Goal: Transaction & Acquisition: Purchase product/service

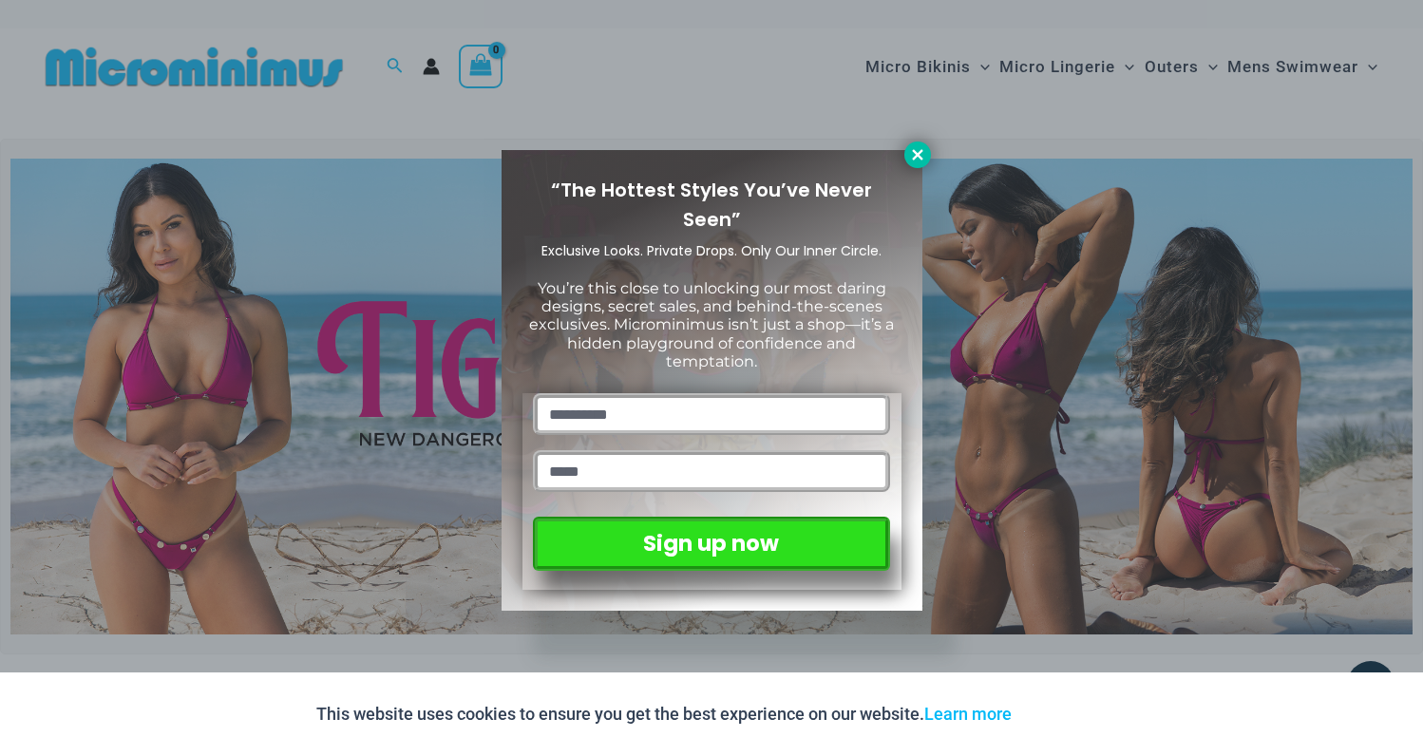
click at [919, 146] on icon at bounding box center [917, 154] width 17 height 17
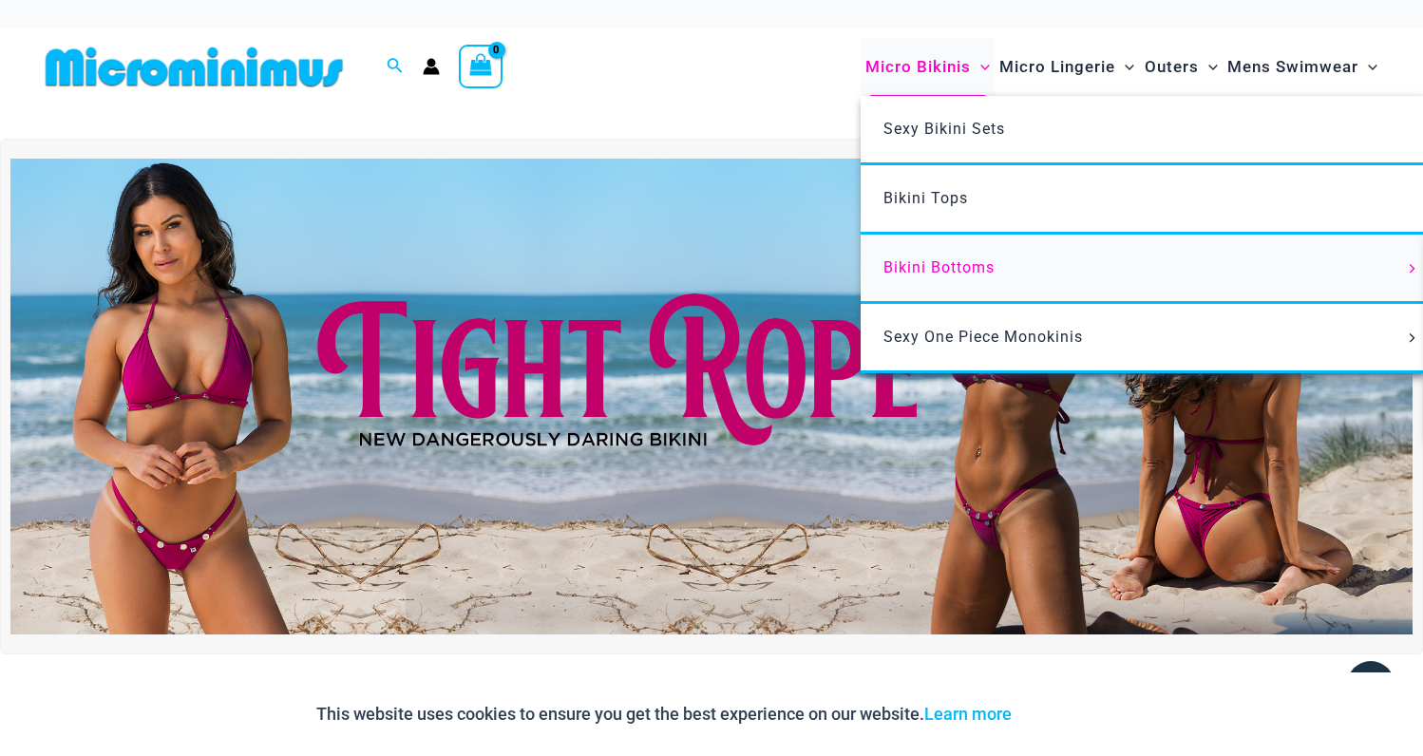
click at [957, 258] on span "Bikini Bottoms" at bounding box center [938, 267] width 111 height 18
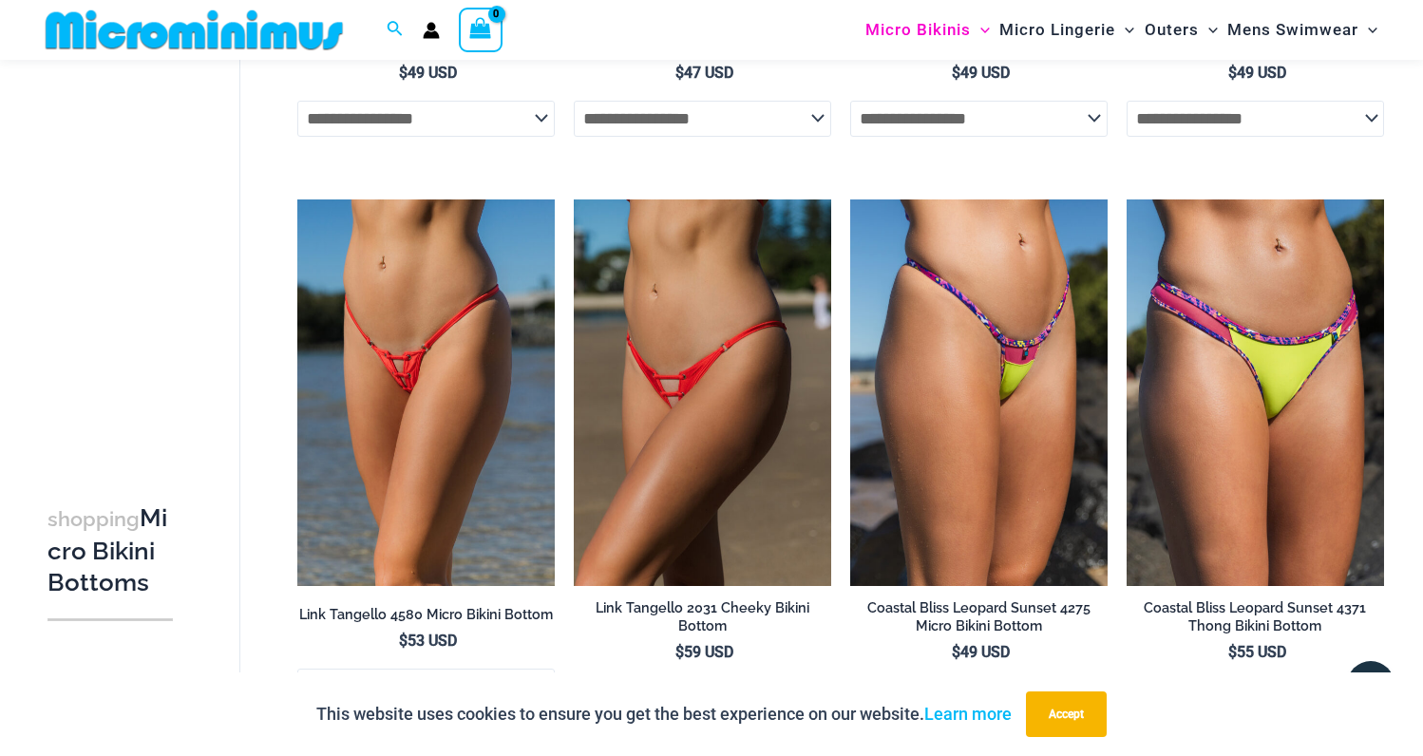
scroll to position [2053, 0]
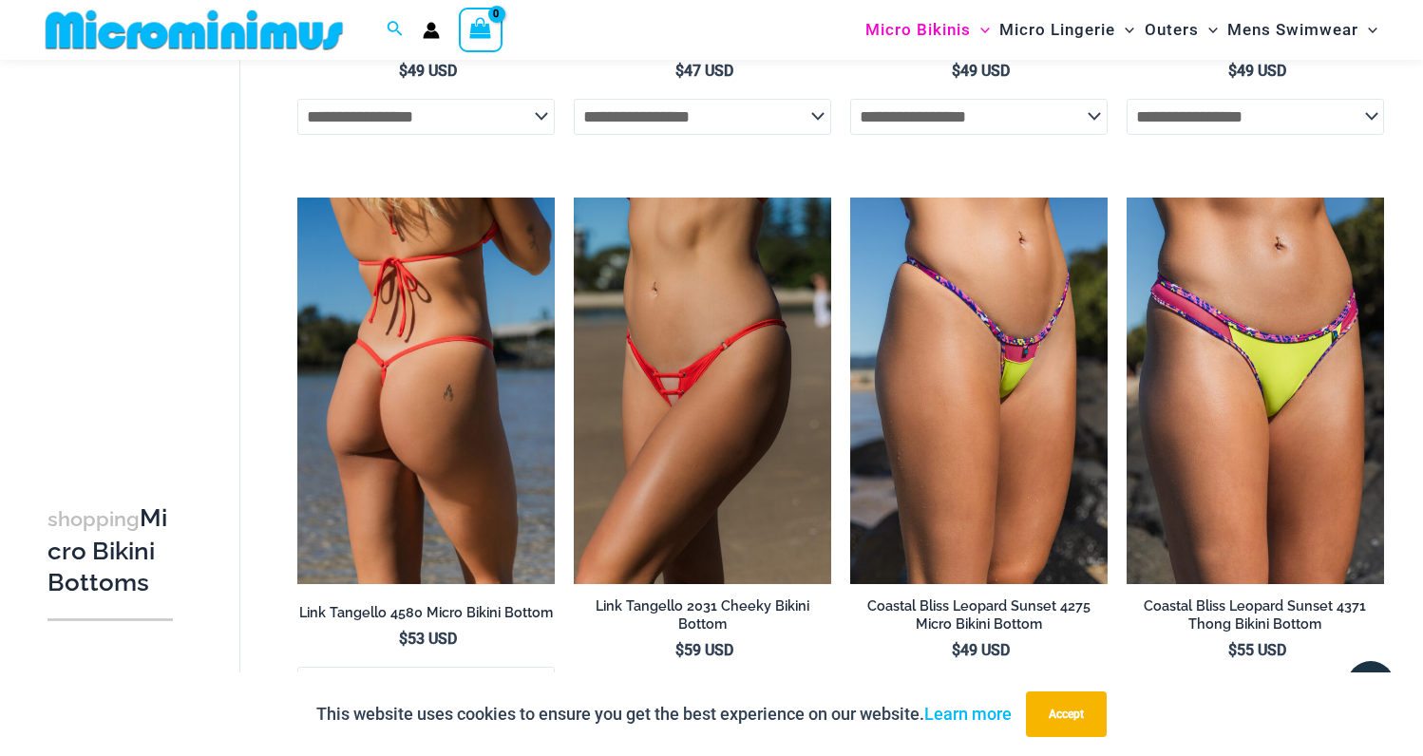
click at [438, 374] on img at bounding box center [425, 391] width 257 height 387
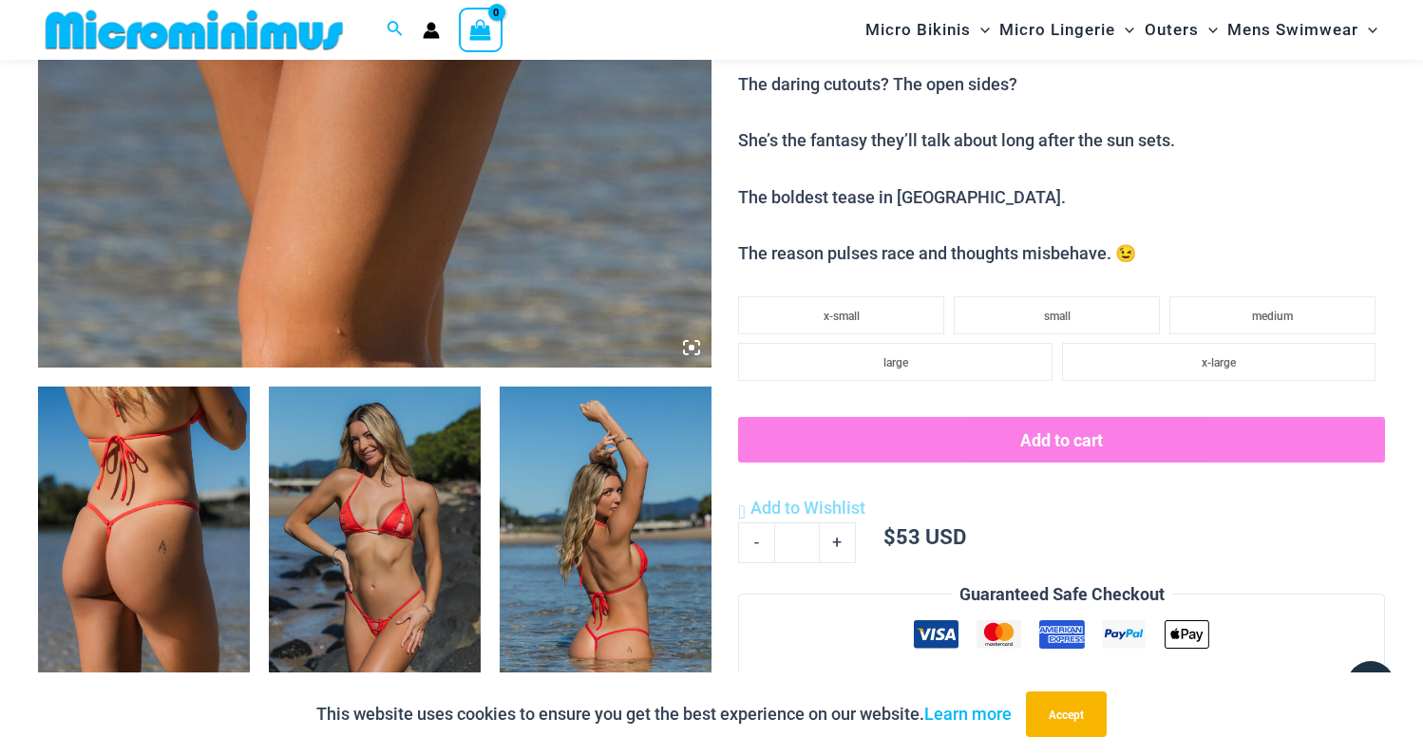
scroll to position [818, 0]
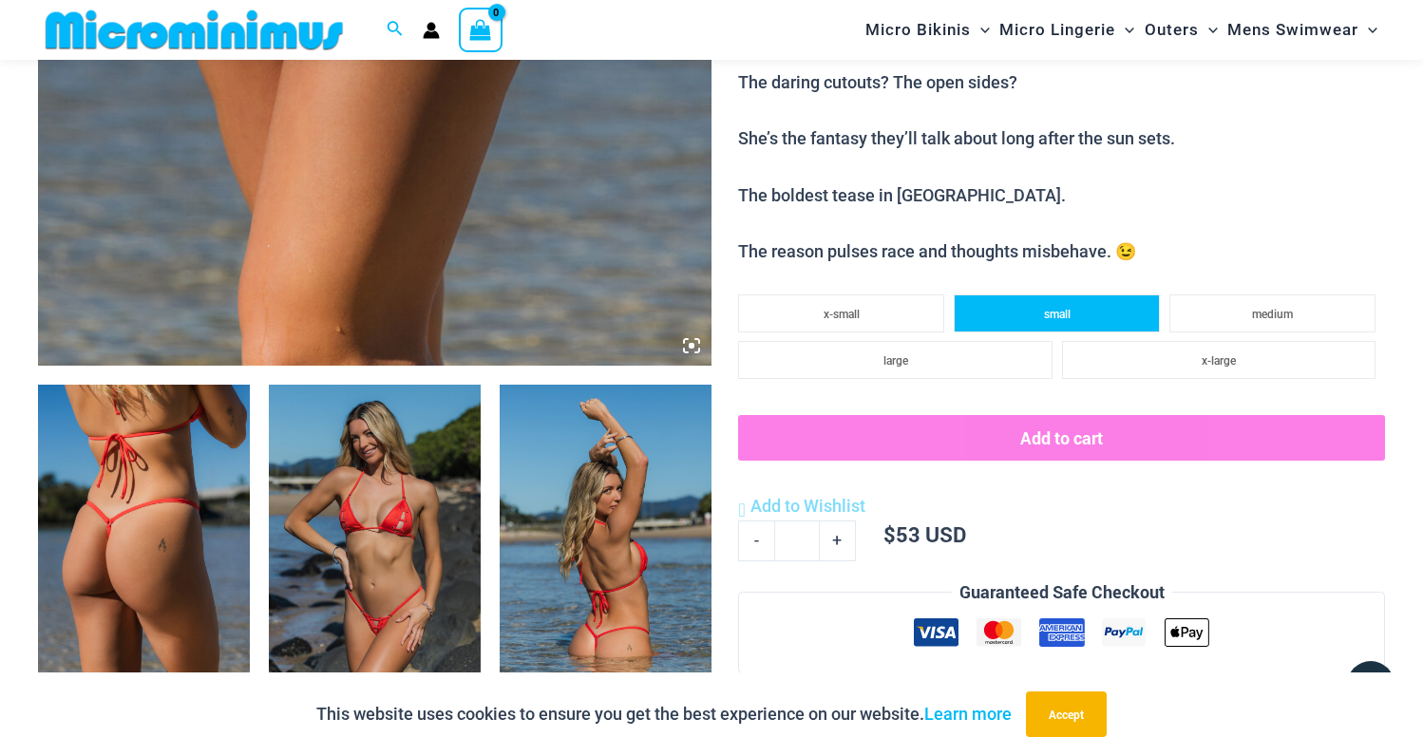
click at [1049, 308] on span "small" at bounding box center [1057, 314] width 27 height 13
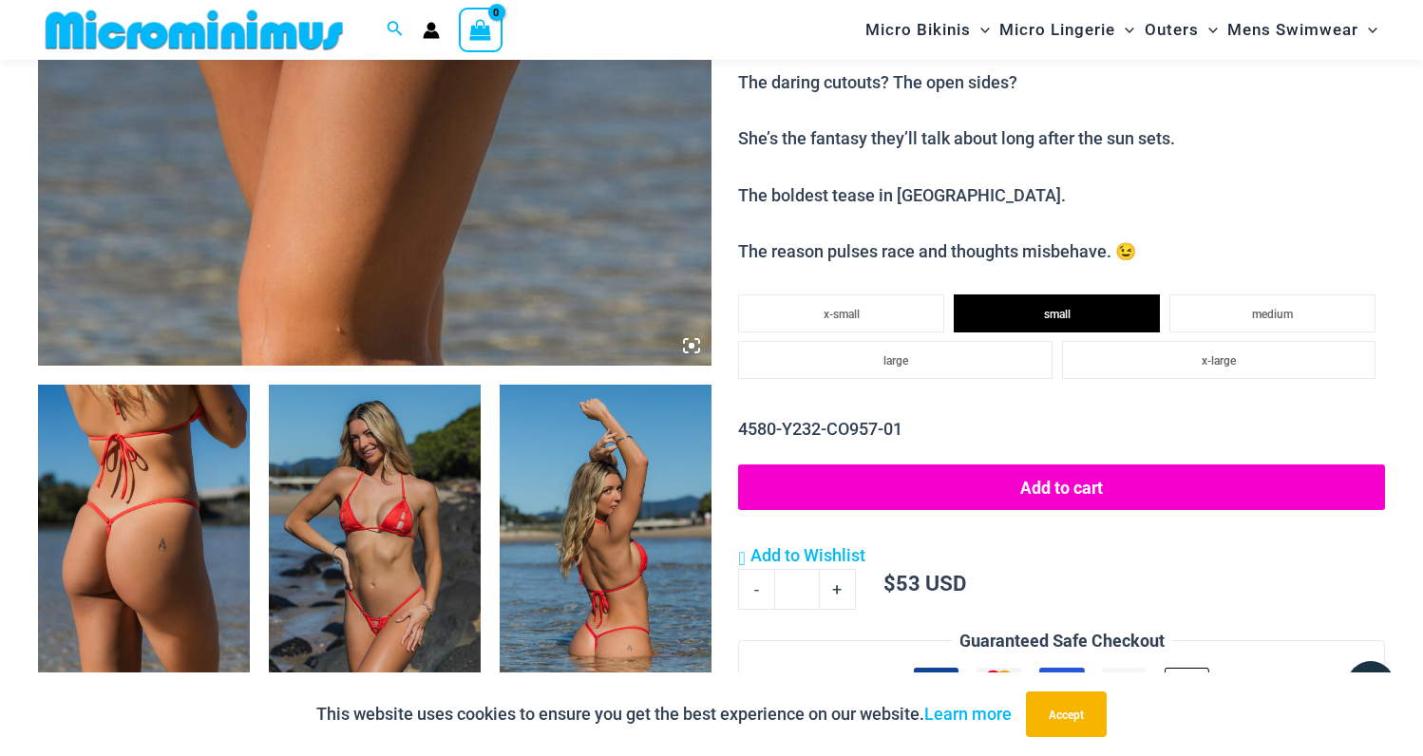
click at [1085, 478] on button "Add to cart" at bounding box center [1061, 487] width 647 height 46
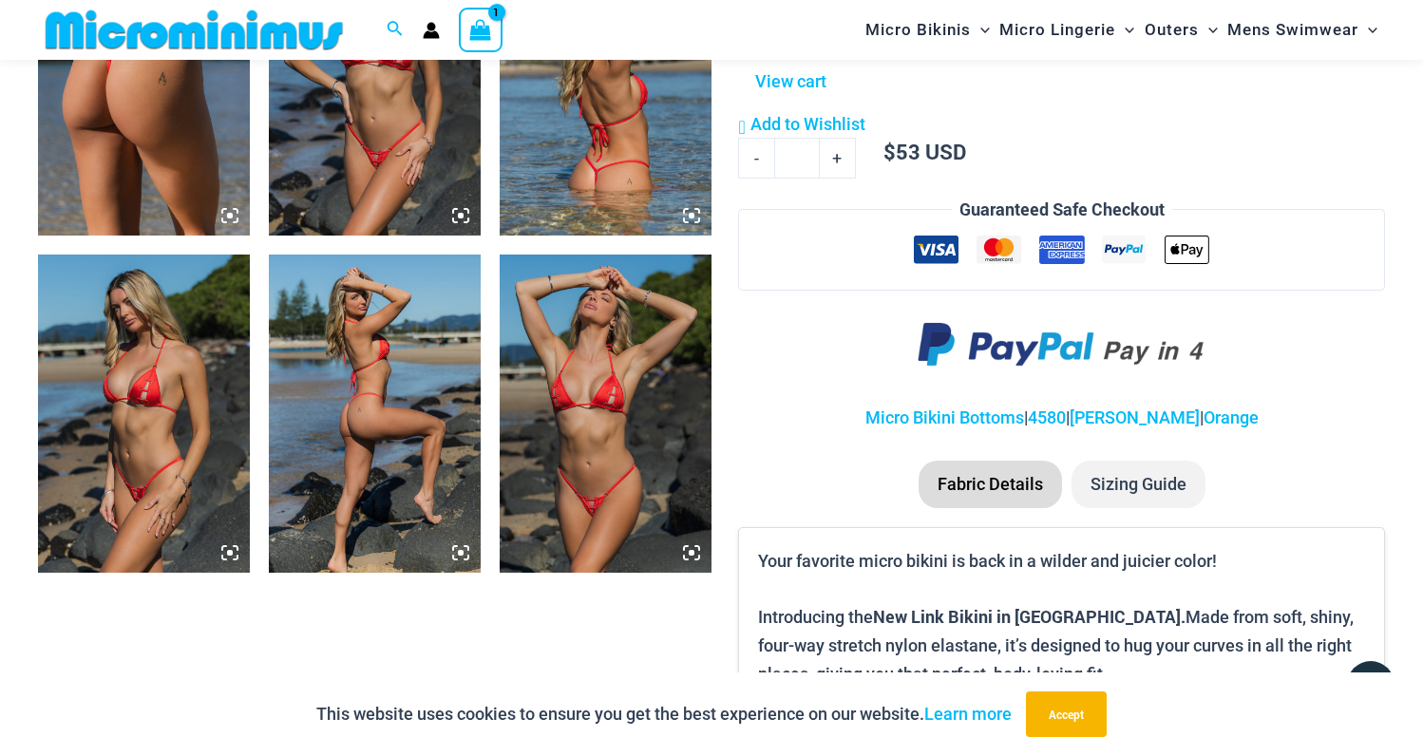
scroll to position [1285, 0]
click at [1127, 460] on li "Sizing Guide" at bounding box center [1138, 483] width 134 height 47
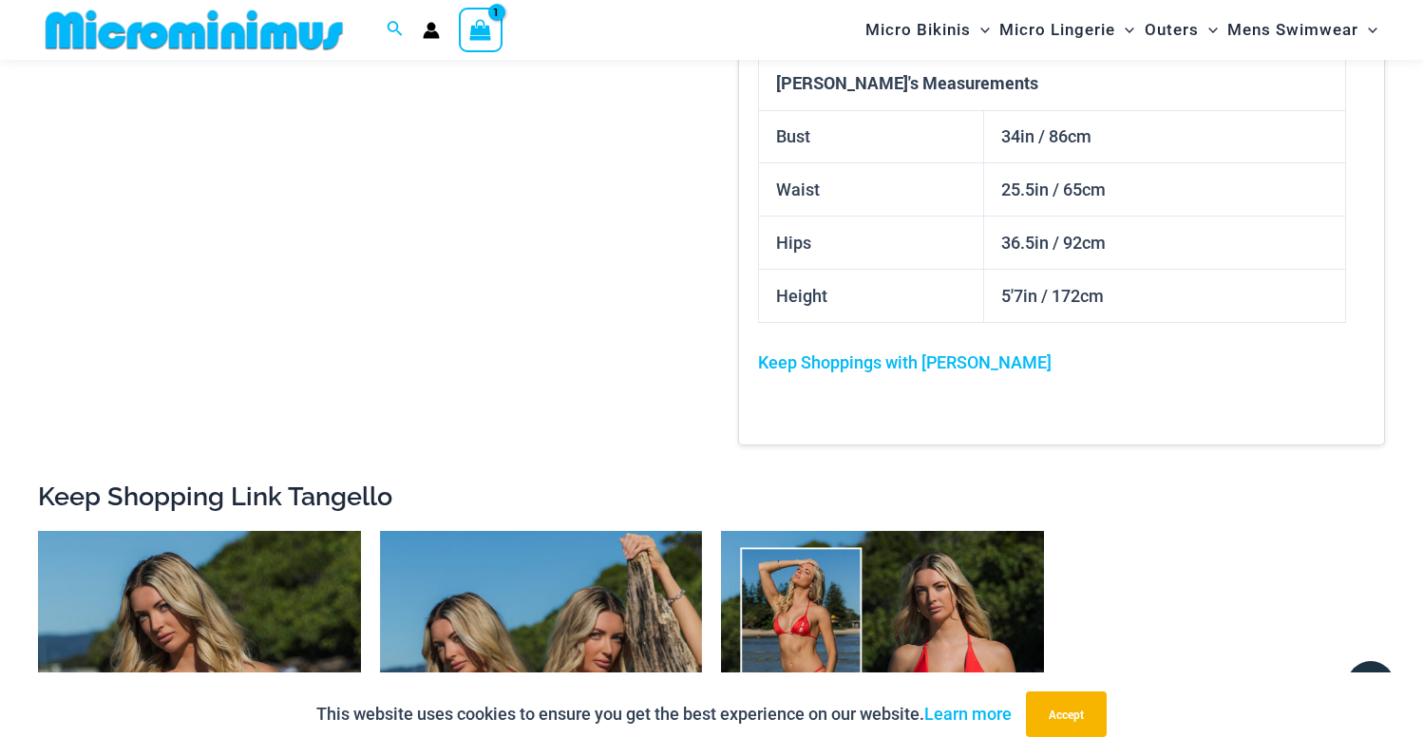
scroll to position [1062, 0]
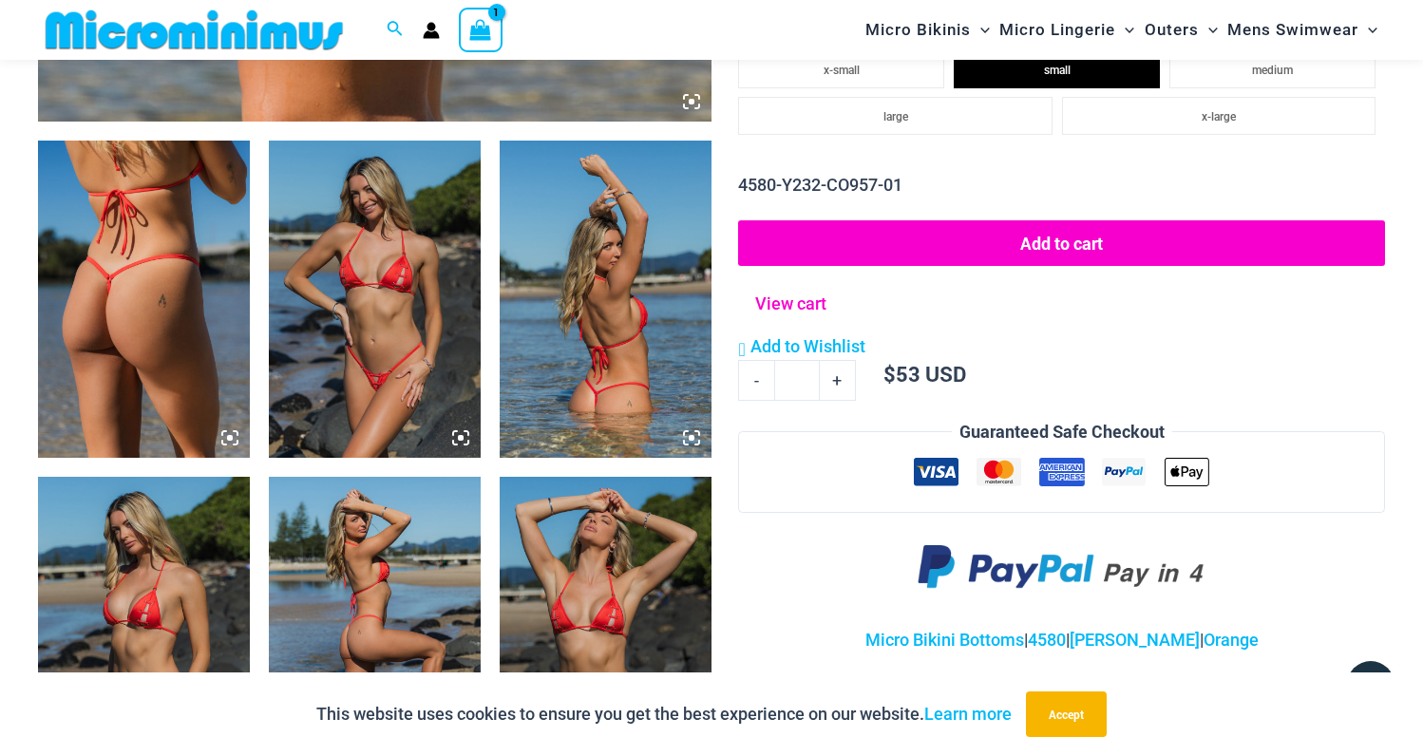
click at [812, 283] on link "View cart" at bounding box center [790, 300] width 85 height 35
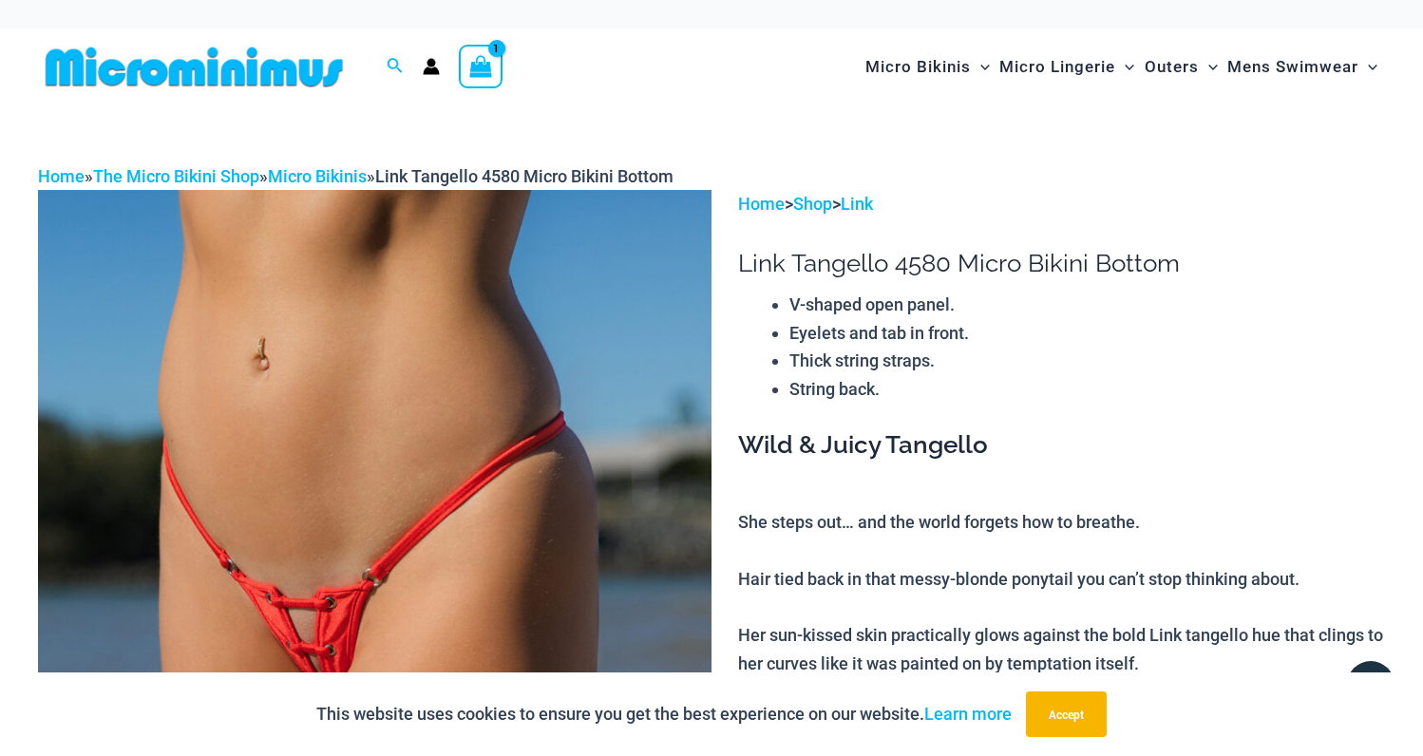
scroll to position [0, 0]
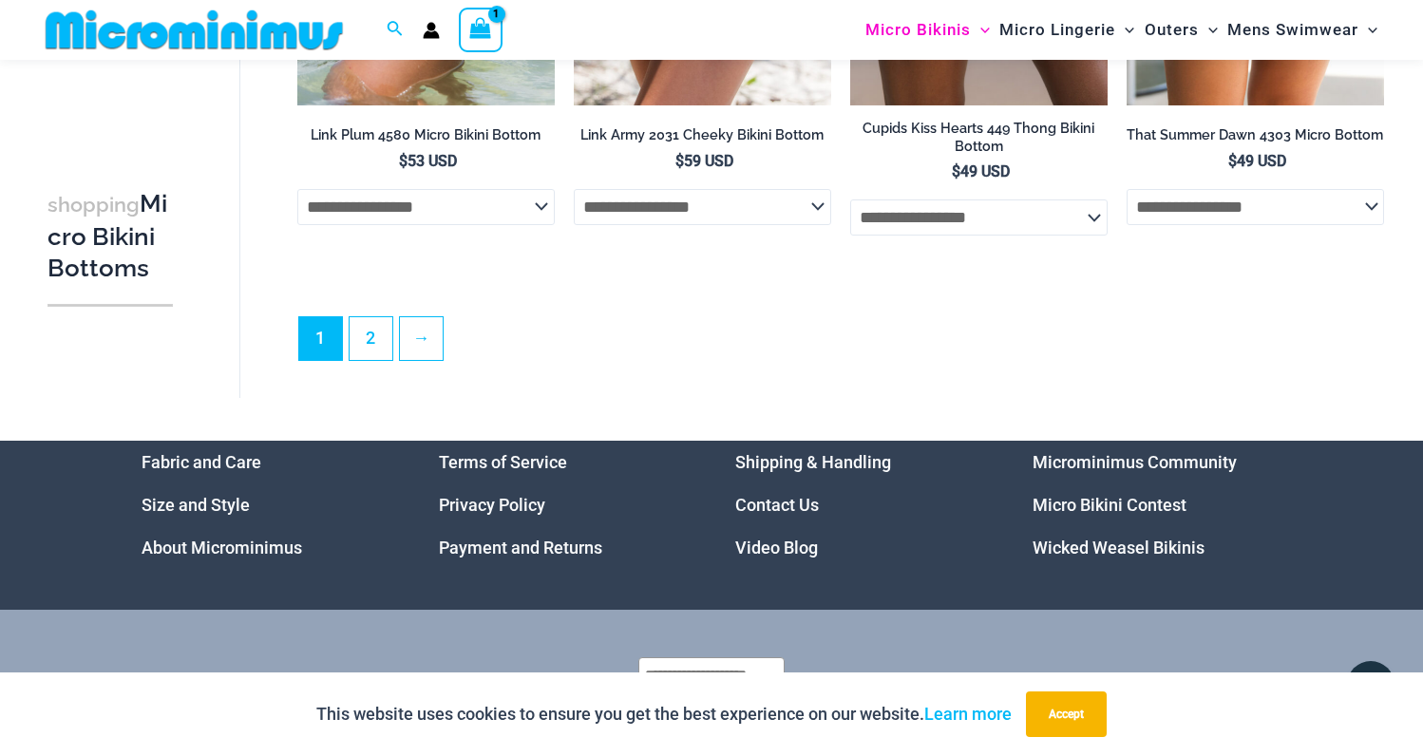
scroll to position [5439, 0]
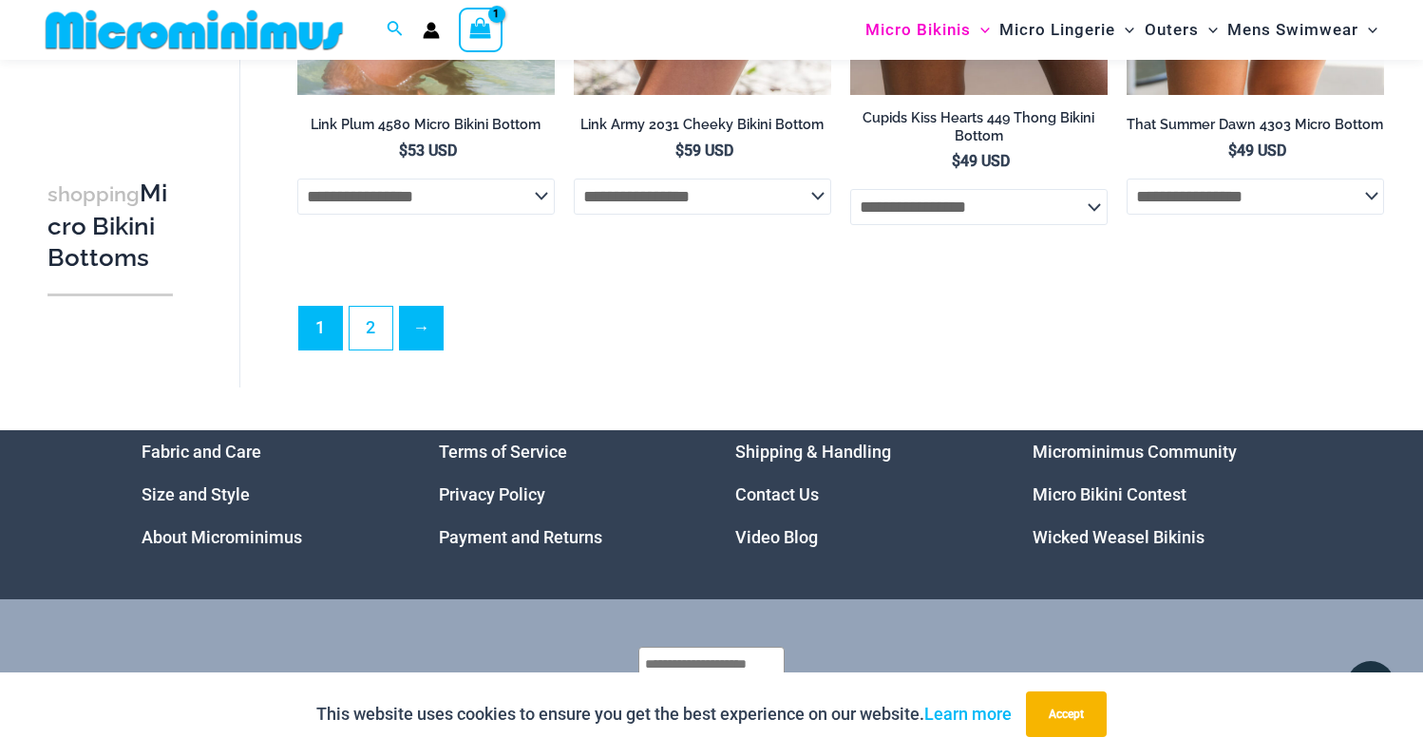
click at [435, 308] on link "→" at bounding box center [421, 328] width 43 height 43
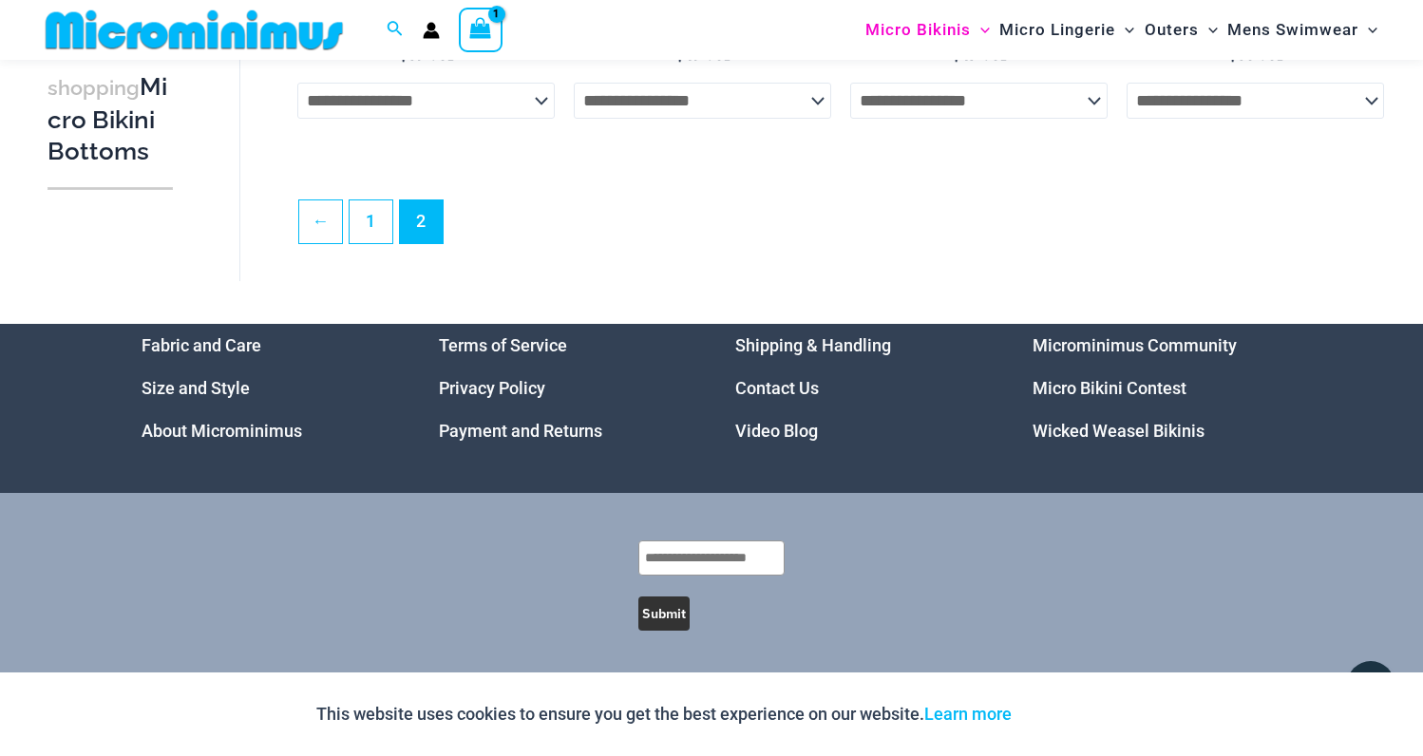
scroll to position [2927, 0]
click at [1093, 394] on link "Micro Bikini Contest" at bounding box center [1109, 388] width 154 height 20
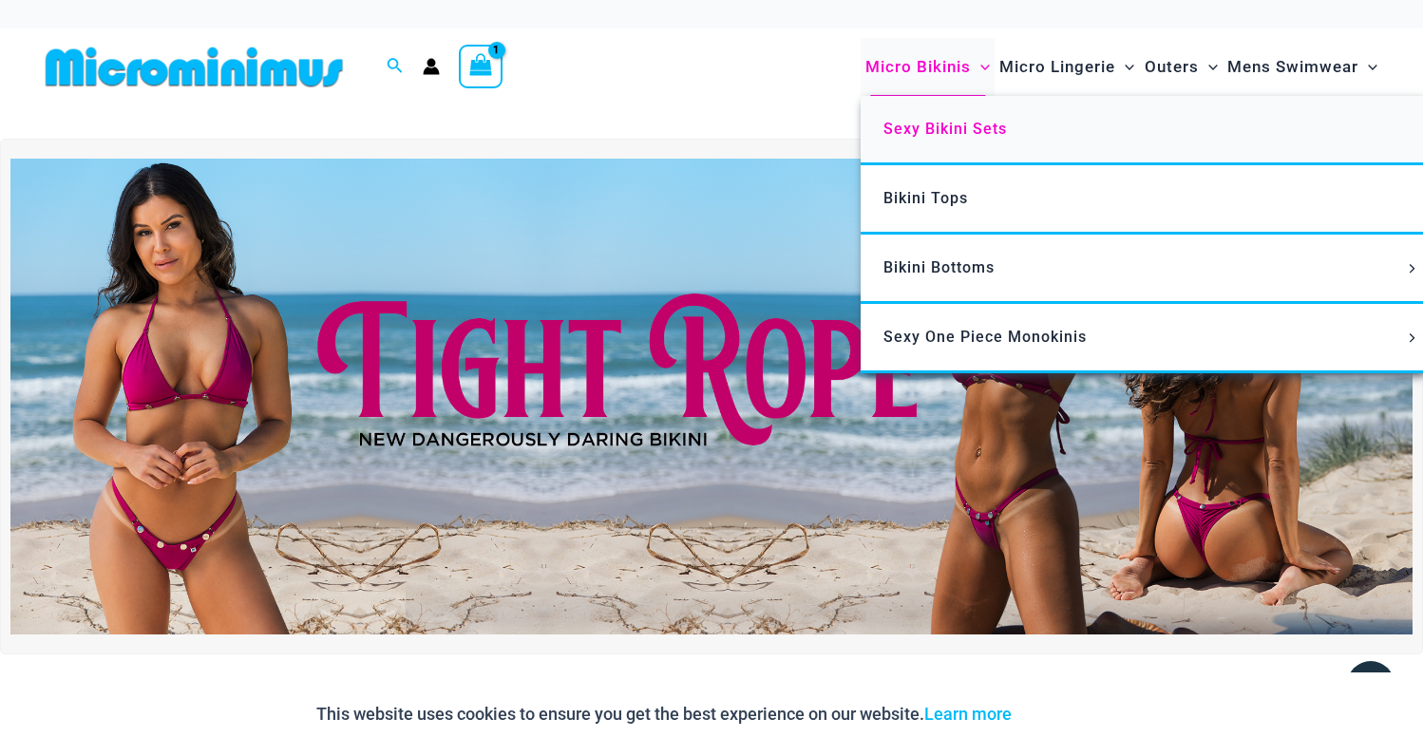
click at [976, 117] on link "Sexy Bikini Sets" at bounding box center [1143, 130] width 565 height 69
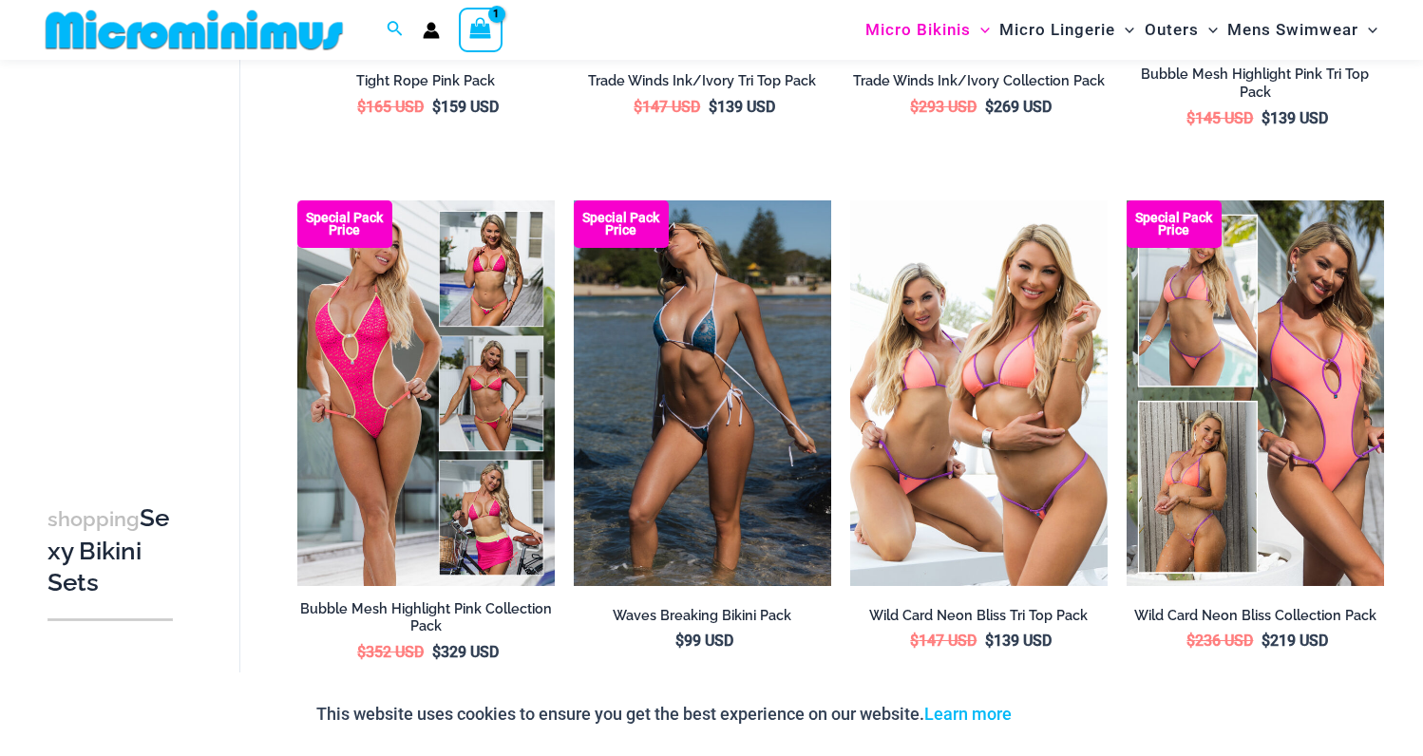
scroll to position [548, 0]
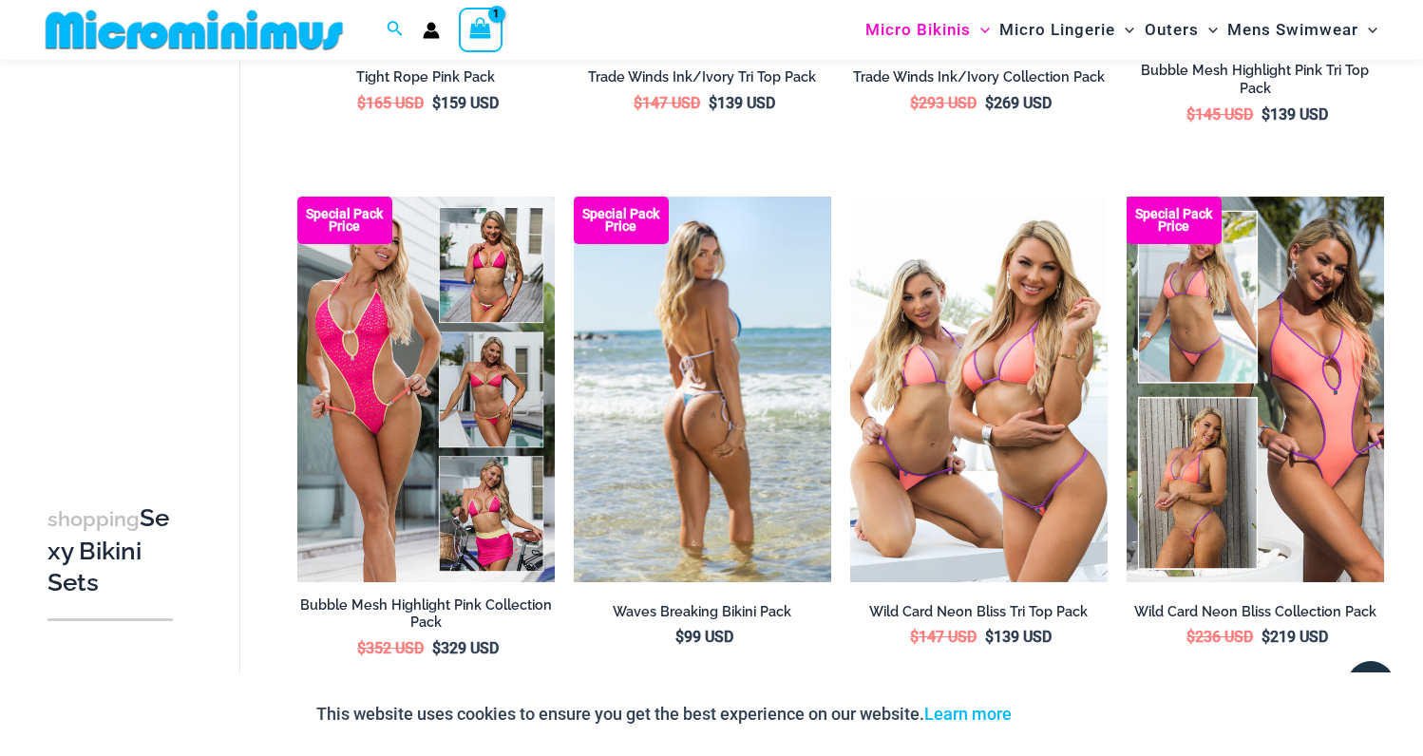
click at [778, 340] on img at bounding box center [702, 390] width 257 height 387
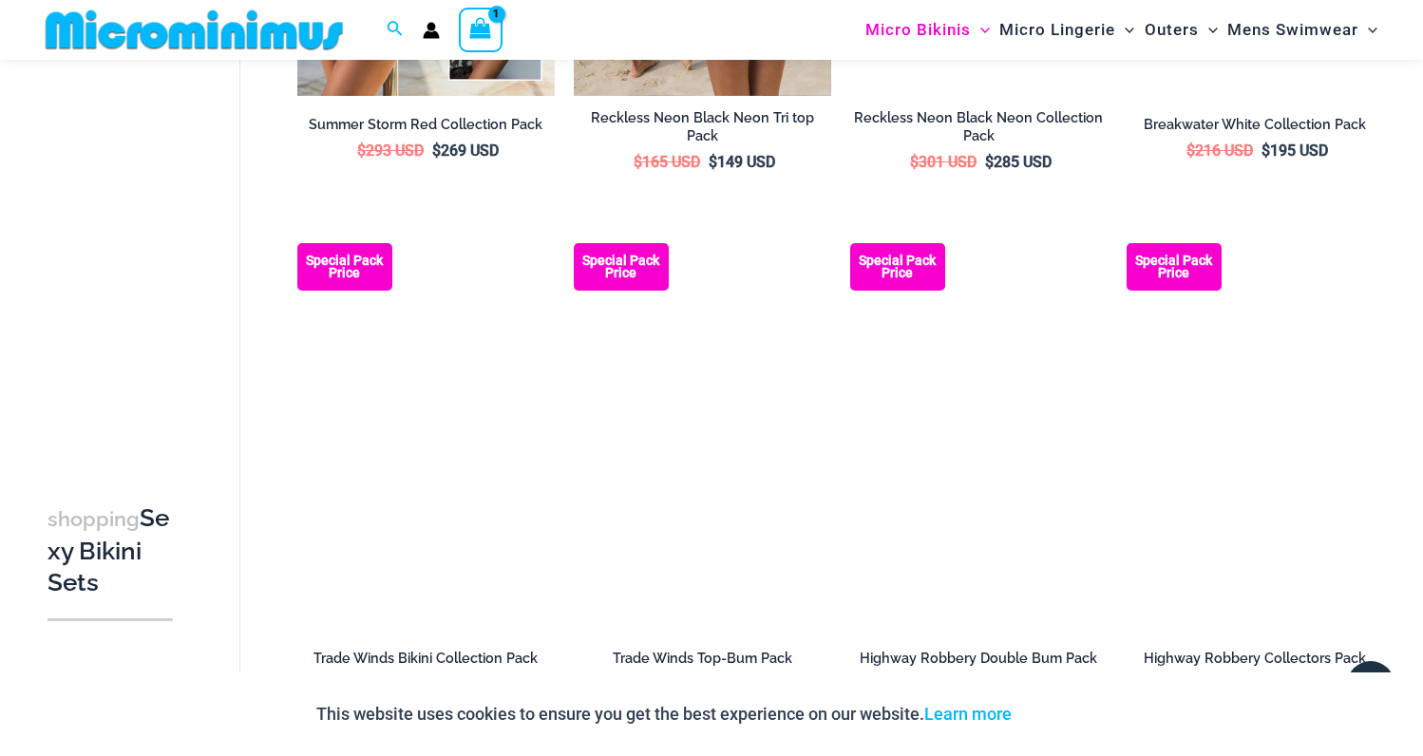
scroll to position [2095, 0]
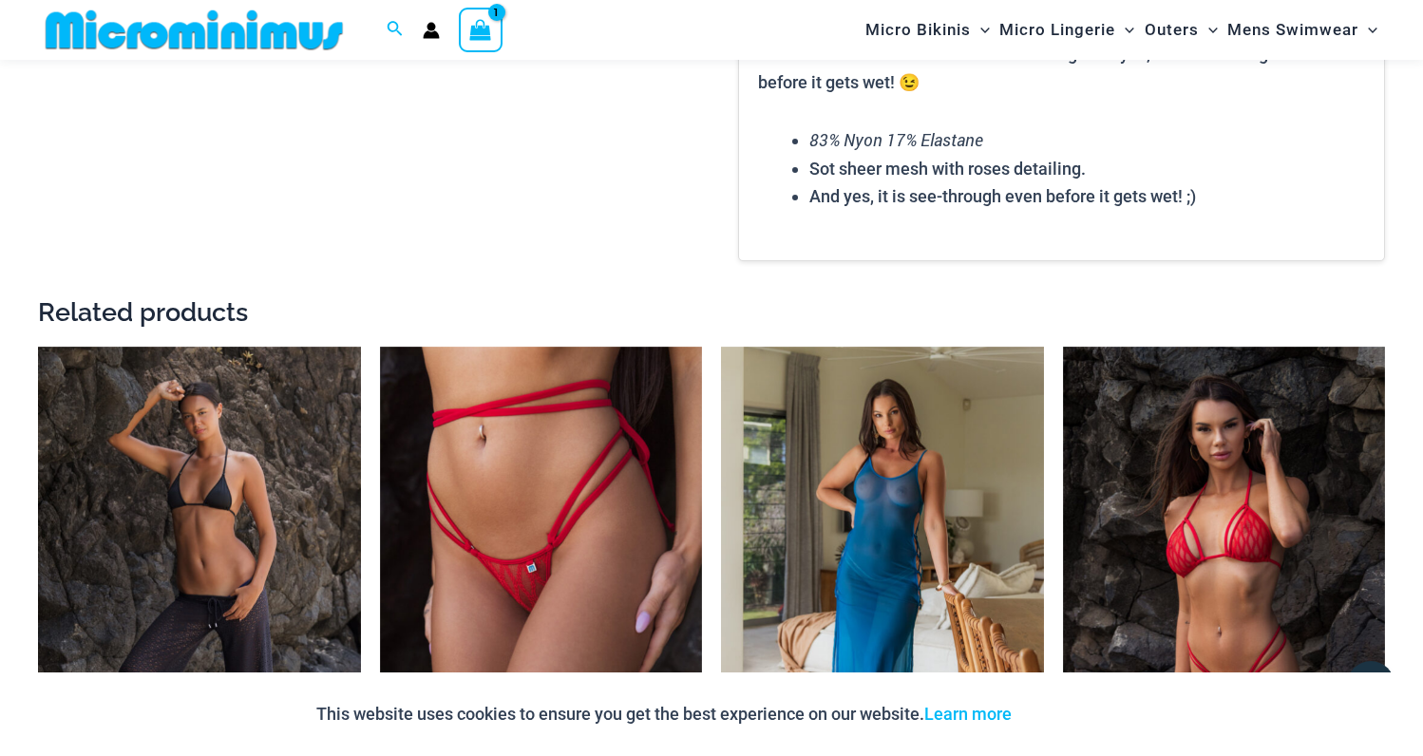
scroll to position [2802, 0]
